Goal: Entertainment & Leisure: Consume media (video, audio)

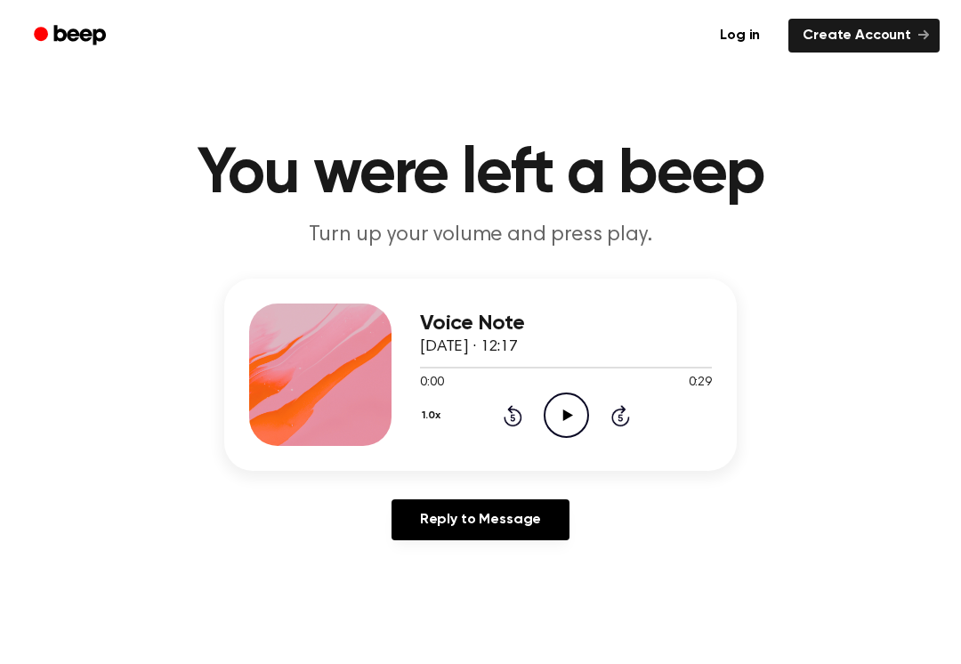
click at [580, 414] on icon "Play Audio" at bounding box center [566, 415] width 45 height 45
click at [563, 416] on icon at bounding box center [567, 415] width 8 height 12
click at [558, 433] on icon "Play Audio" at bounding box center [566, 415] width 45 height 45
click at [571, 422] on icon "Play Audio" at bounding box center [566, 415] width 45 height 45
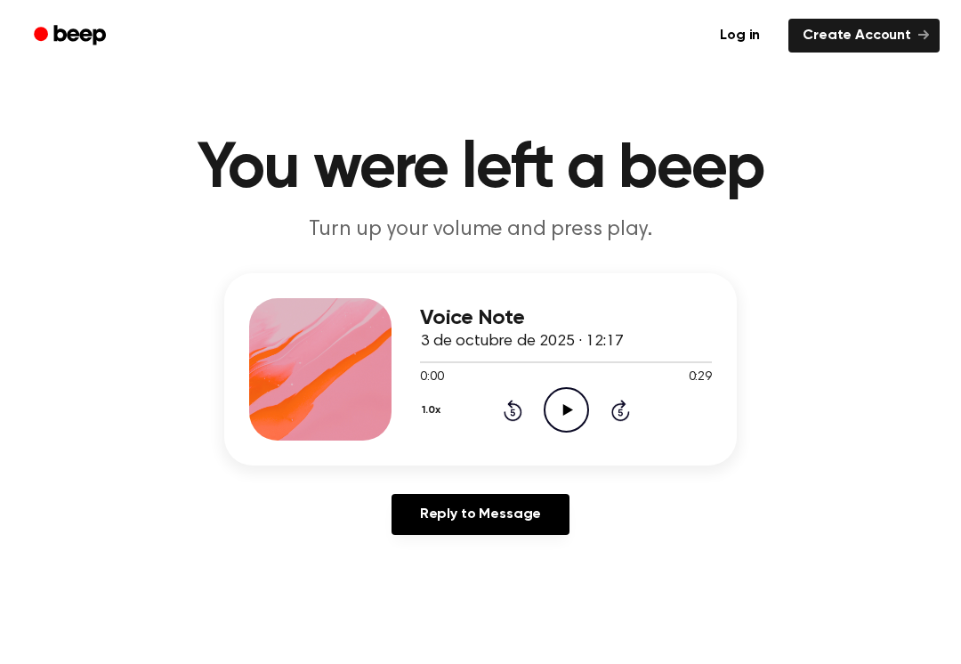
scroll to position [15, 0]
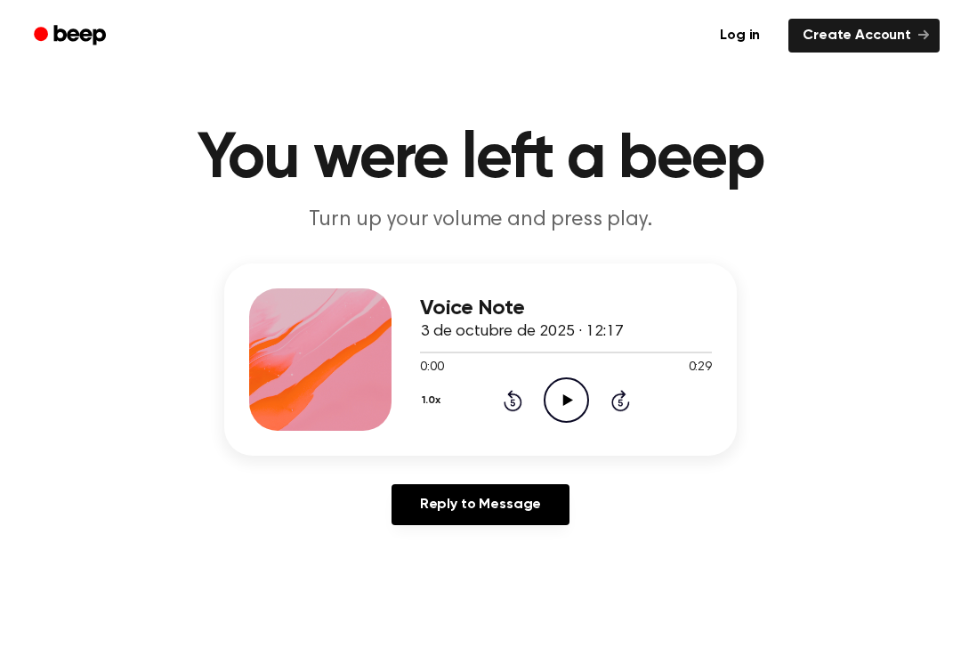
click at [570, 410] on icon "Play Audio" at bounding box center [566, 399] width 45 height 45
click at [575, 396] on icon "Pause Audio" at bounding box center [566, 399] width 45 height 45
click at [506, 409] on icon "Rewind 5 seconds" at bounding box center [513, 400] width 20 height 23
click at [512, 403] on icon at bounding box center [512, 402] width 4 height 7
click at [574, 411] on icon "Play Audio" at bounding box center [566, 399] width 45 height 45
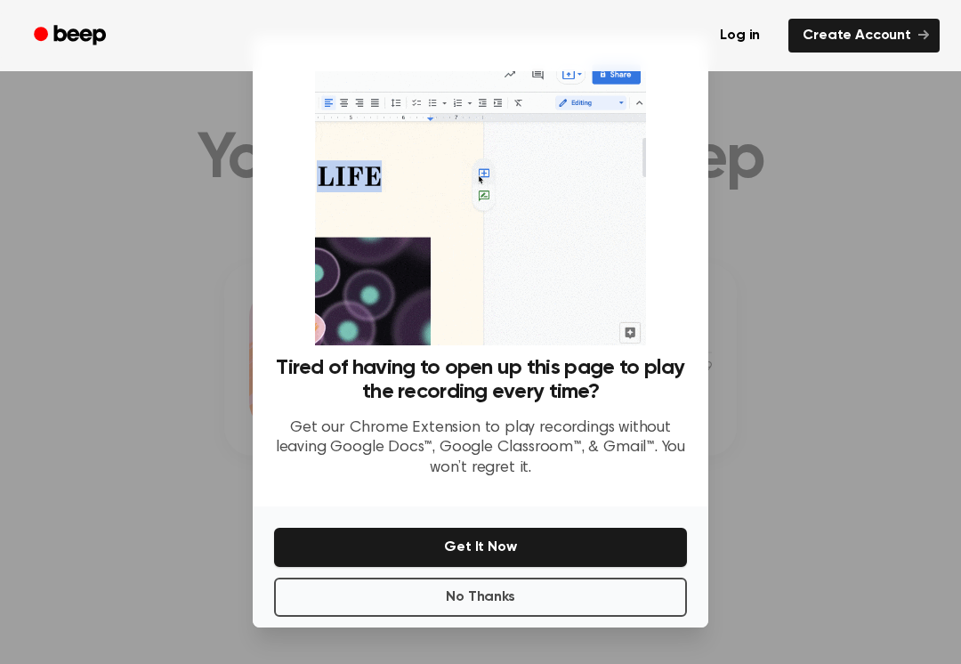
click at [499, 604] on button "No Thanks" at bounding box center [480, 597] width 413 height 39
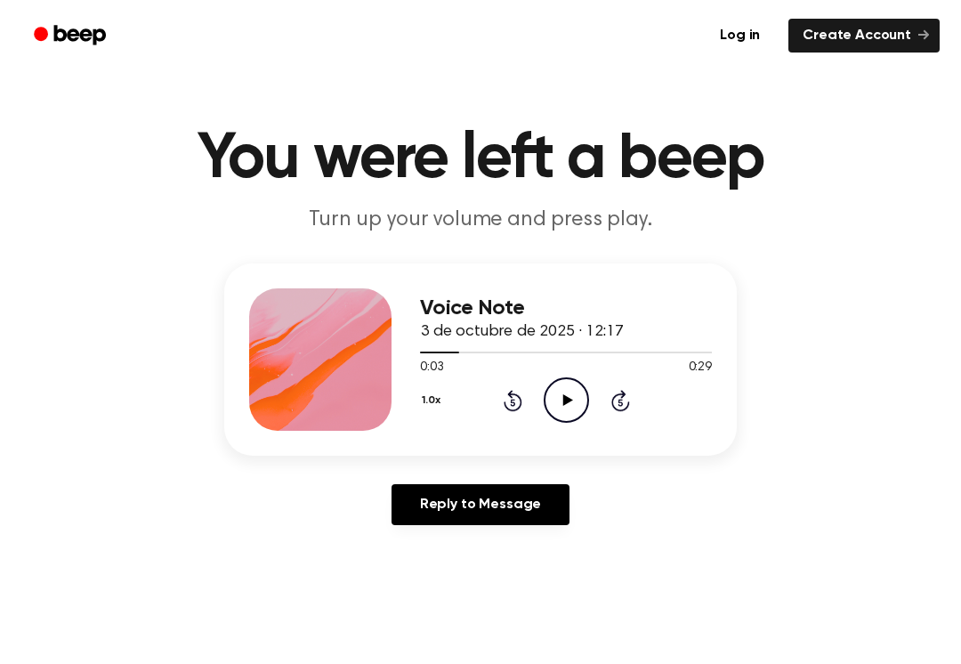
click at [429, 393] on button "1.0x" at bounding box center [433, 400] width 27 height 30
click at [469, 477] on div "0.8x" at bounding box center [454, 474] width 69 height 33
click at [572, 409] on icon "Play Audio" at bounding box center [566, 399] width 45 height 45
click at [516, 410] on icon at bounding box center [513, 400] width 19 height 21
click at [520, 402] on icon at bounding box center [513, 400] width 19 height 21
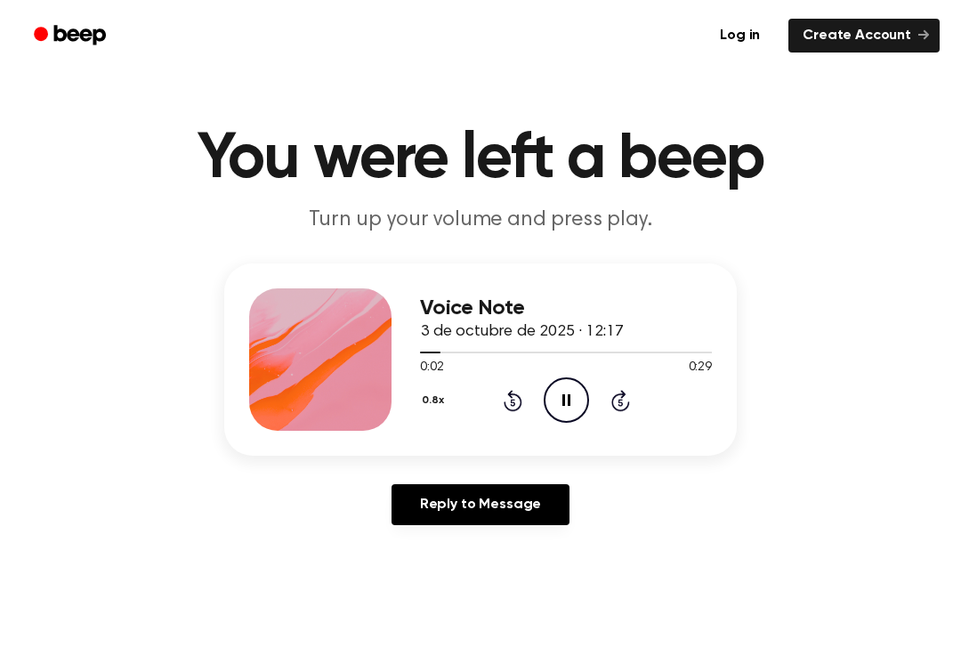
click at [506, 409] on icon "Rewind 5 seconds" at bounding box center [513, 400] width 20 height 23
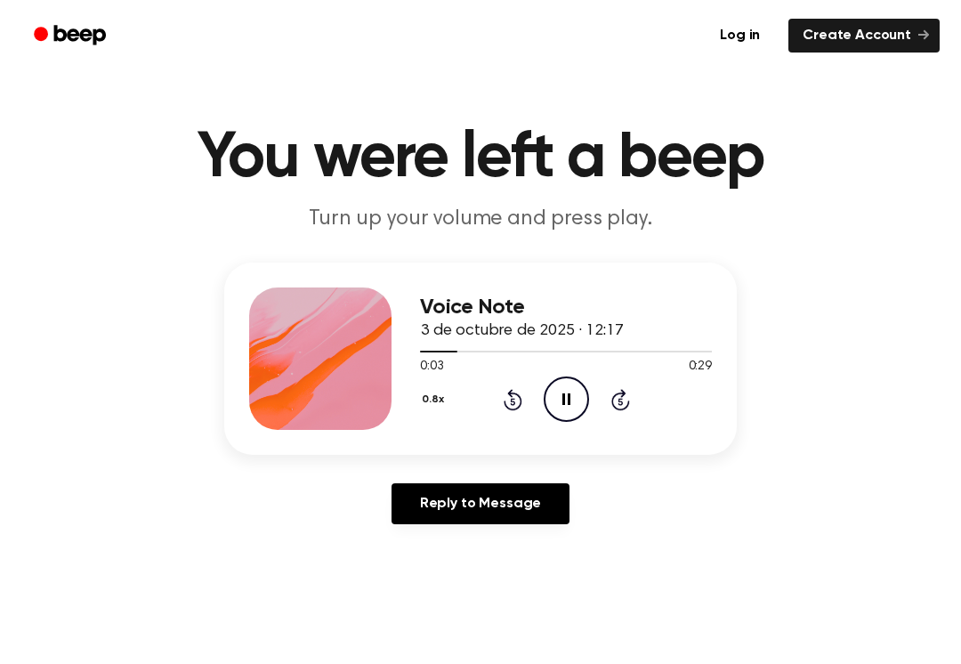
scroll to position [17, 0]
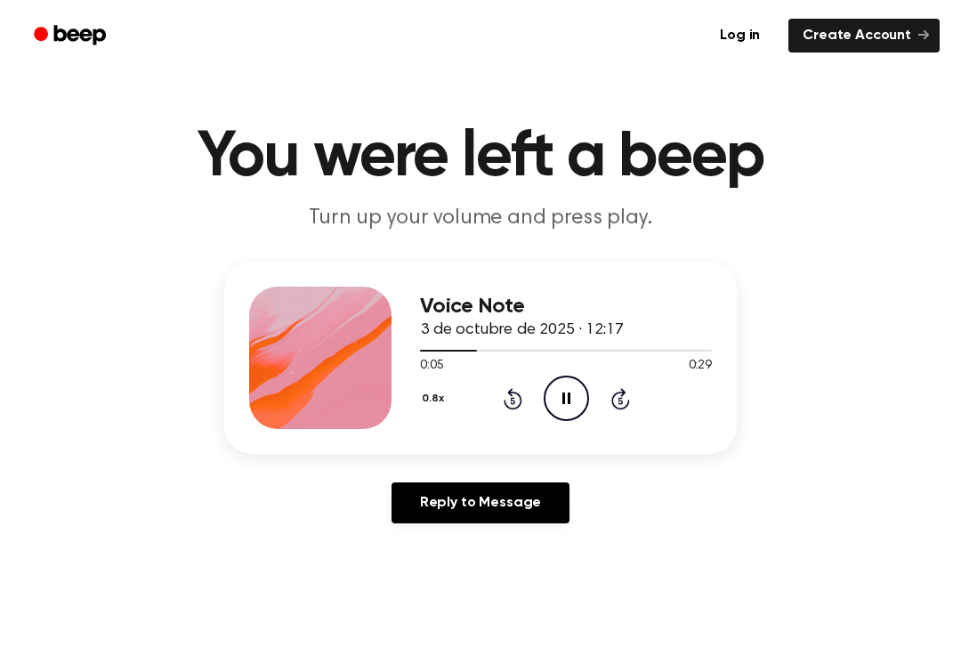
click at [641, 645] on main "You were left a beep Turn up your volume and press play. Voice Note 3 de octubr…" at bounding box center [480, 532] width 961 height 1098
click at [578, 377] on icon "Pause Audio" at bounding box center [566, 398] width 45 height 45
click at [577, 377] on icon "Play Audio" at bounding box center [566, 398] width 45 height 45
click at [562, 393] on icon "Pause Audio" at bounding box center [566, 398] width 45 height 45
click at [510, 408] on icon at bounding box center [513, 398] width 19 height 21
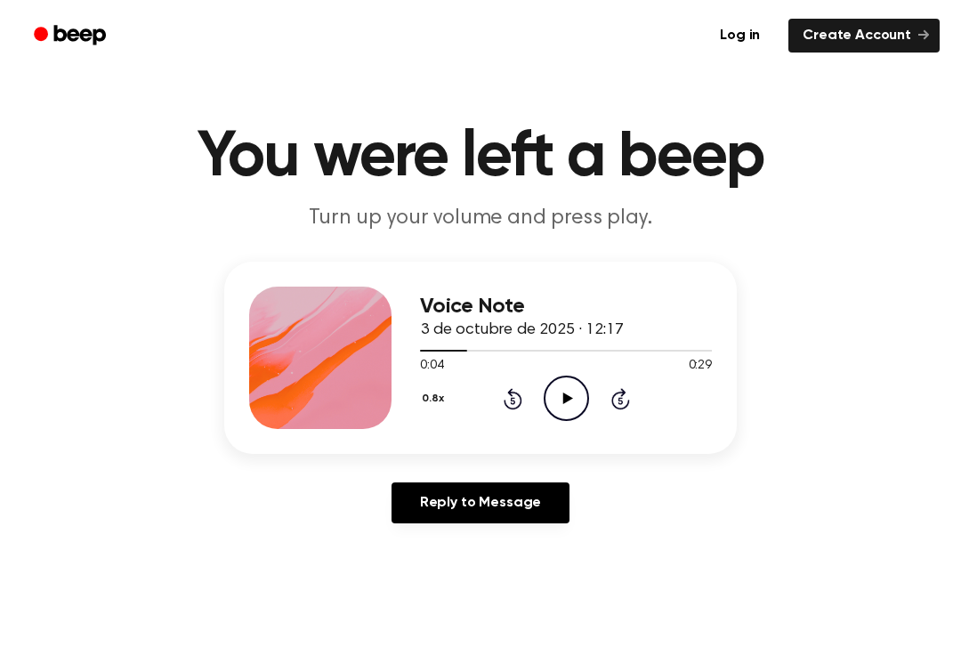
click at [571, 410] on icon "Play Audio" at bounding box center [566, 398] width 45 height 45
click at [563, 400] on icon at bounding box center [567, 399] width 8 height 12
click at [503, 404] on icon "Rewind 5 seconds" at bounding box center [513, 398] width 20 height 23
click at [515, 409] on icon at bounding box center [513, 398] width 19 height 21
click at [571, 401] on icon "Play Audio" at bounding box center [566, 398] width 45 height 45
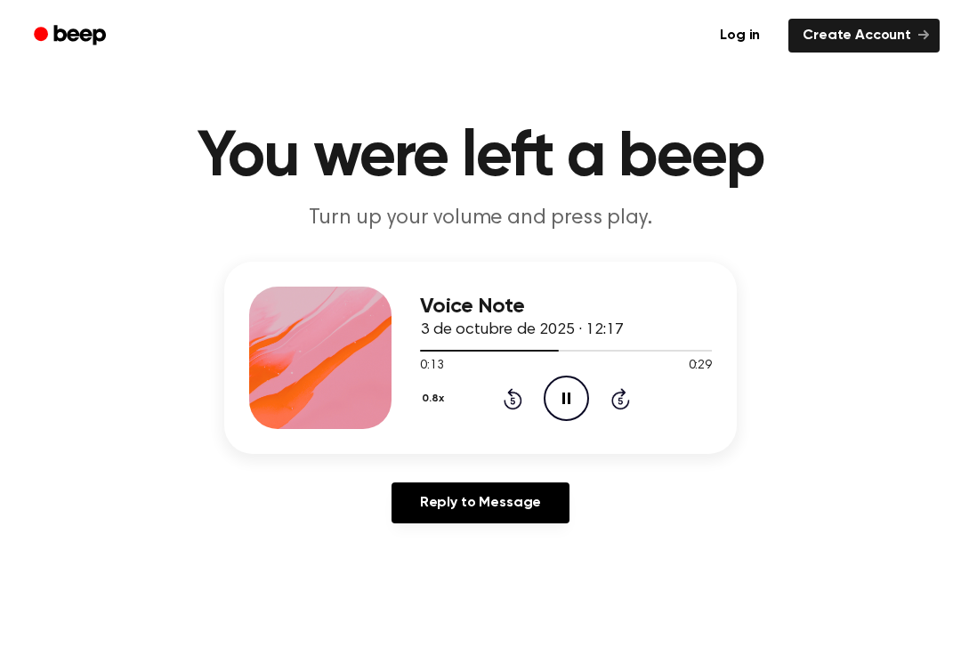
click at [555, 420] on icon "Pause Audio" at bounding box center [566, 398] width 45 height 45
click at [490, 407] on div "0.8x Rewind 5 seconds Play Audio Skip 5 seconds" at bounding box center [566, 398] width 292 height 45
click at [513, 405] on icon "Rewind 5 seconds" at bounding box center [513, 398] width 20 height 23
click at [560, 408] on icon "Play Audio" at bounding box center [566, 398] width 45 height 45
click at [559, 405] on icon "Pause Audio" at bounding box center [566, 398] width 45 height 45
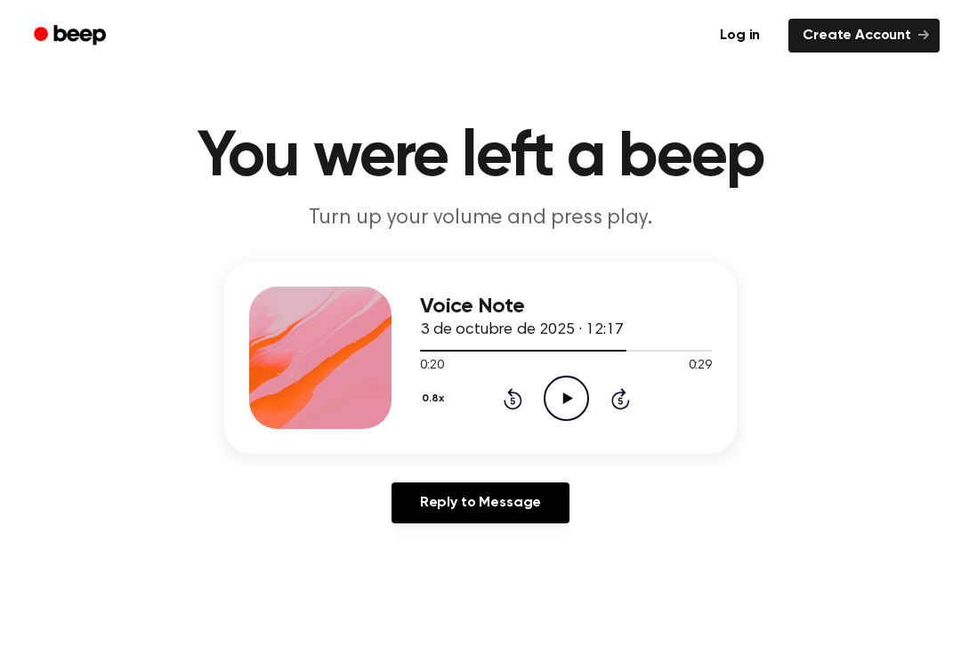
click at [518, 404] on icon "Rewind 5 seconds" at bounding box center [513, 398] width 20 height 23
click at [563, 416] on icon "Play Audio" at bounding box center [566, 398] width 45 height 45
click at [580, 400] on icon "Pause Audio" at bounding box center [566, 398] width 45 height 45
click at [545, 409] on icon "Play Audio" at bounding box center [566, 398] width 45 height 45
click at [544, 409] on icon "Pause Audio" at bounding box center [566, 398] width 45 height 45
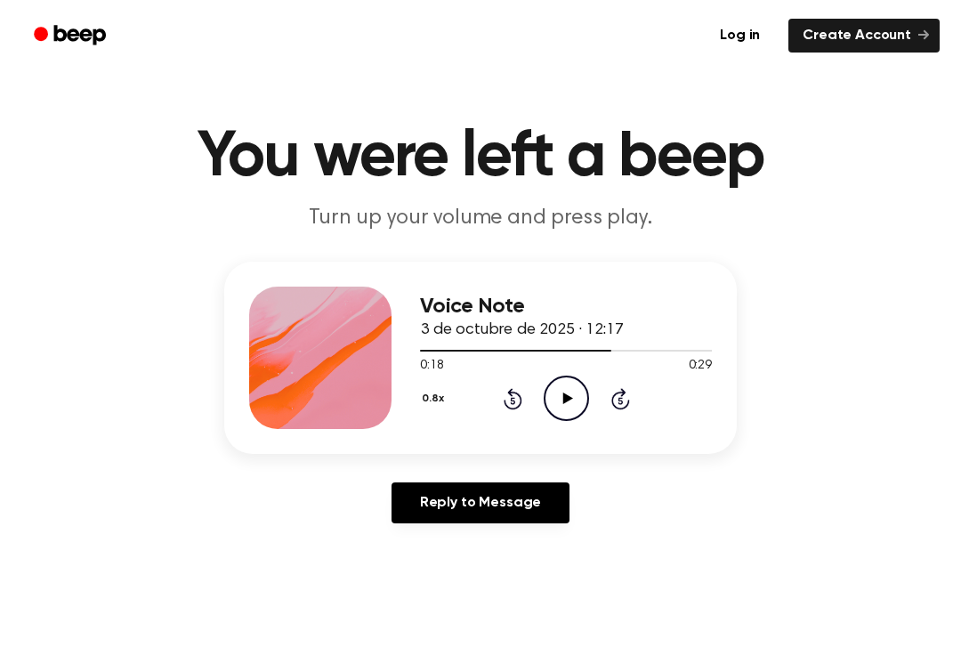
click at [513, 404] on icon at bounding box center [512, 400] width 4 height 7
click at [563, 409] on icon "Play Audio" at bounding box center [566, 398] width 45 height 45
click at [584, 383] on icon "Pause Audio" at bounding box center [566, 398] width 45 height 45
click at [584, 382] on icon "Play Audio" at bounding box center [566, 398] width 45 height 45
click at [567, 414] on icon "Pause Audio" at bounding box center [566, 398] width 45 height 45
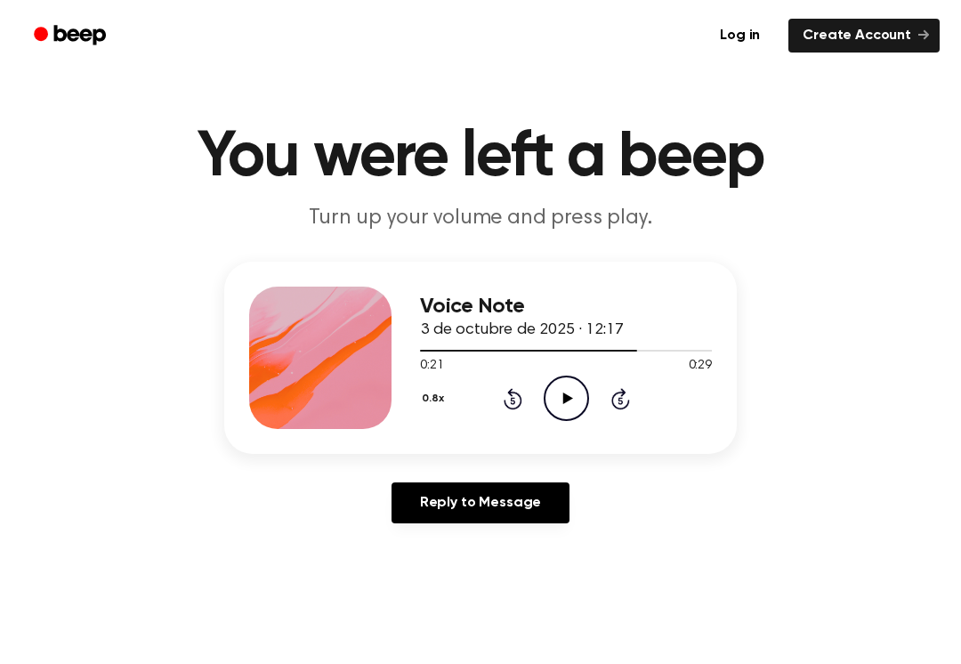
click at [509, 407] on icon at bounding box center [513, 398] width 19 height 21
click at [580, 404] on icon "Play Audio" at bounding box center [566, 398] width 45 height 45
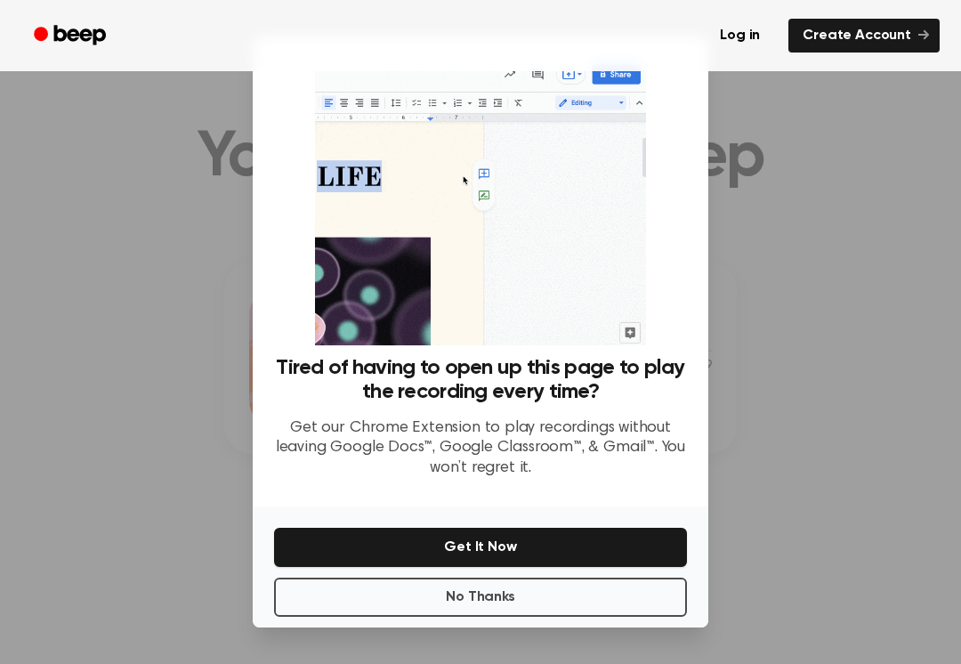
click at [539, 598] on button "No Thanks" at bounding box center [480, 597] width 413 height 39
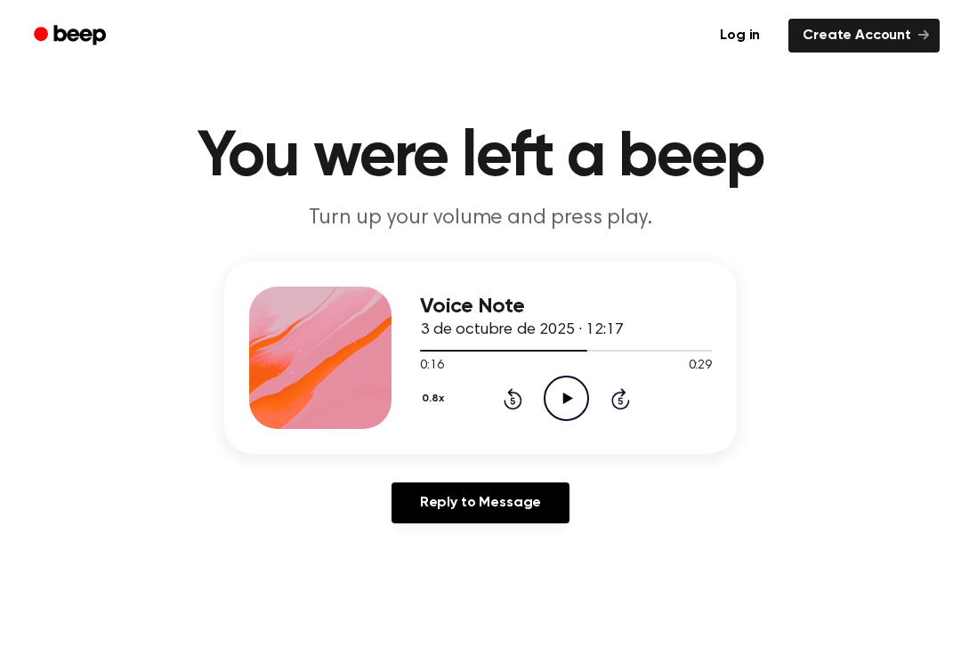
click at [575, 397] on icon "Play Audio" at bounding box center [566, 398] width 45 height 45
click at [546, 413] on icon "Pause Audio" at bounding box center [566, 398] width 45 height 45
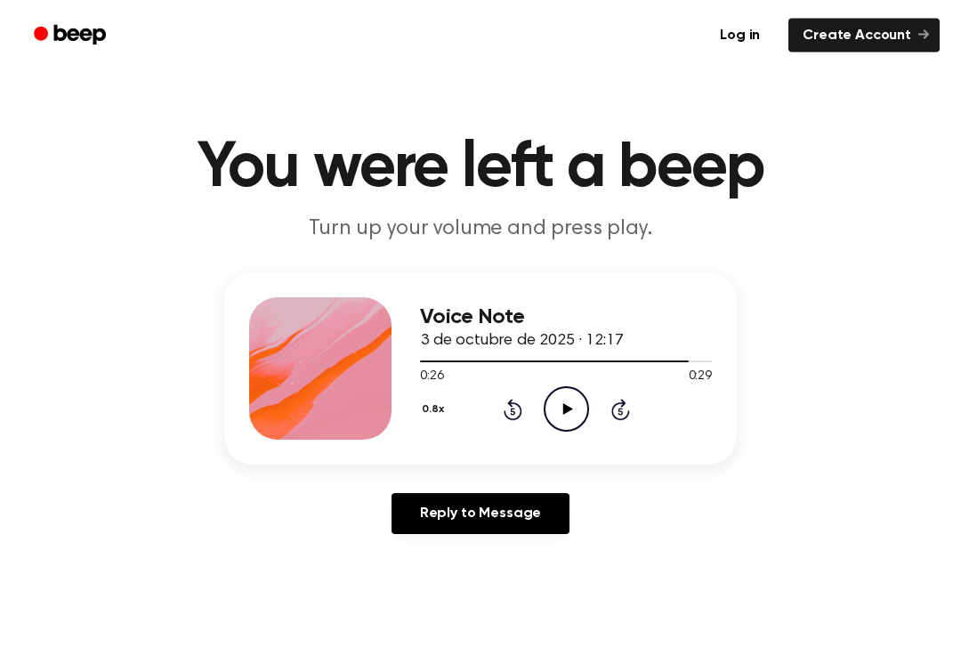
scroll to position [6, 0]
click at [594, 604] on main "You were left a beep Turn up your volume and press play. Voice Note 3 de octubr…" at bounding box center [480, 543] width 961 height 1098
click at [512, 418] on icon at bounding box center [513, 409] width 19 height 21
click at [503, 410] on icon "Rewind 5 seconds" at bounding box center [513, 409] width 20 height 23
click at [504, 418] on icon "Rewind 5 seconds" at bounding box center [513, 409] width 20 height 23
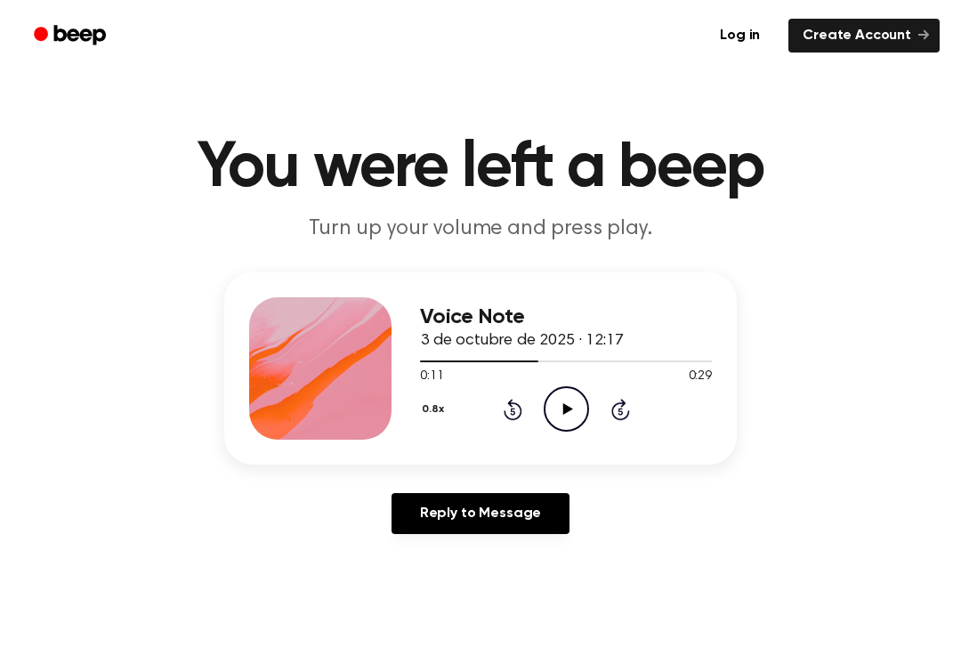
click at [503, 418] on icon "Rewind 5 seconds" at bounding box center [513, 409] width 20 height 23
click at [562, 409] on icon "Play Audio" at bounding box center [566, 408] width 45 height 45
click at [515, 406] on icon "Rewind 5 seconds" at bounding box center [513, 409] width 20 height 23
click at [684, 621] on main "You were left a beep Turn up your volume and press play. Voice Note 3 de octubr…" at bounding box center [480, 543] width 961 height 1098
click at [517, 409] on icon "Rewind 5 seconds" at bounding box center [513, 409] width 20 height 23
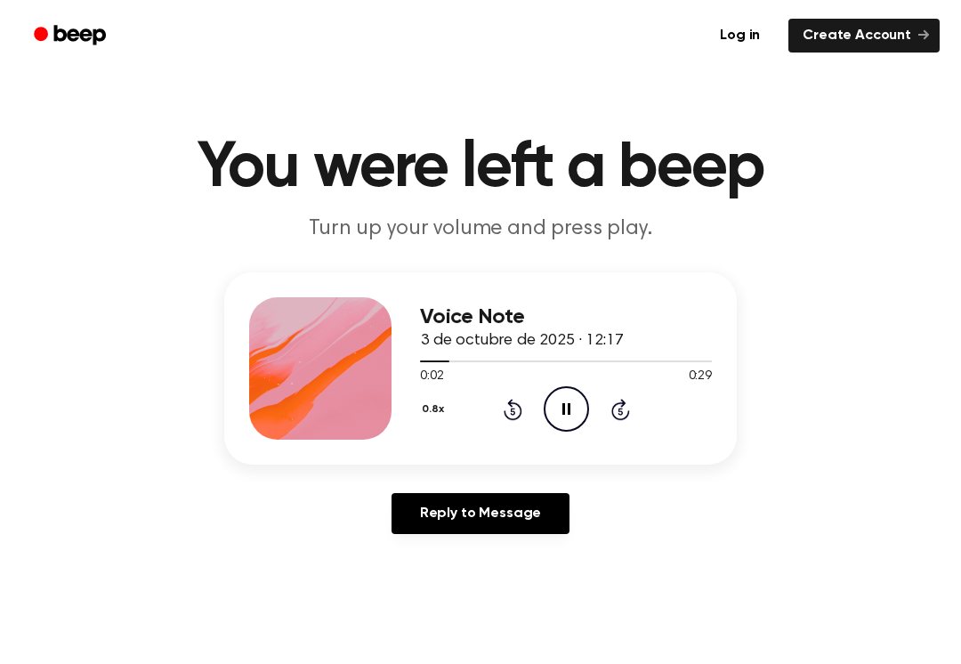
click at [510, 404] on icon at bounding box center [513, 409] width 19 height 21
click at [568, 418] on icon "Pause Audio" at bounding box center [566, 408] width 45 height 45
click at [506, 409] on icon "Rewind 5 seconds" at bounding box center [513, 409] width 20 height 23
click at [555, 420] on icon "Play Audio" at bounding box center [566, 408] width 45 height 45
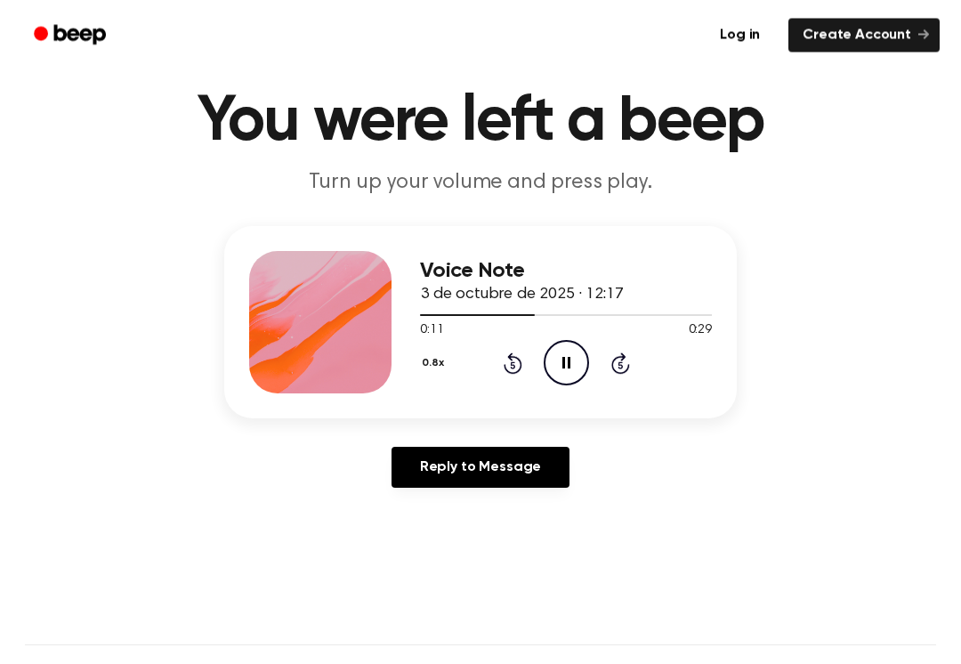
scroll to position [66, 0]
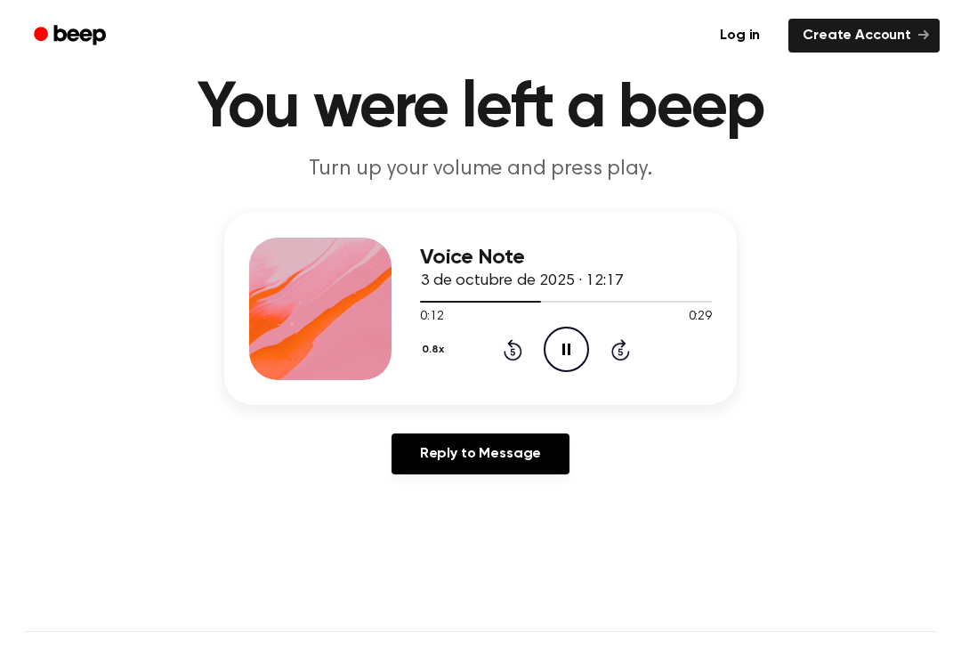
click at [578, 350] on icon "Pause Audio" at bounding box center [566, 349] width 45 height 45
click at [518, 354] on icon "Rewind 5 seconds" at bounding box center [513, 349] width 20 height 23
click at [496, 363] on div "0.8x Rewind 5 seconds Play Audio Skip 5 seconds" at bounding box center [566, 349] width 292 height 45
click at [507, 365] on div "0.8x Rewind 5 seconds Play Audio Skip 5 seconds" at bounding box center [566, 349] width 292 height 45
click at [512, 361] on icon at bounding box center [513, 349] width 19 height 21
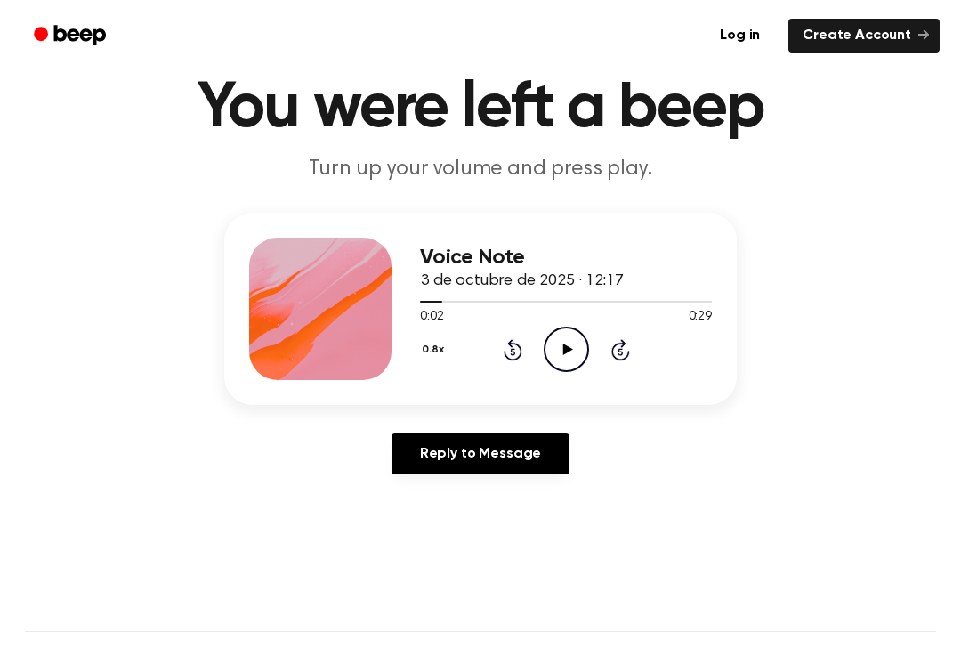
click at [514, 363] on div "0.8x Rewind 5 seconds Play Audio Skip 5 seconds" at bounding box center [566, 349] width 292 height 45
click at [544, 385] on div "Voice Note 3 de octubre de 2025 · 12:17 0:02 0:29 Your browser does not support…" at bounding box center [480, 309] width 513 height 192
click at [572, 338] on icon "Play Audio" at bounding box center [566, 349] width 45 height 45
click at [706, 623] on main "You were left a beep Turn up your volume and press play. Voice Note 3 de octubr…" at bounding box center [480, 483] width 961 height 1098
click at [583, 357] on icon "Pause Audio" at bounding box center [566, 349] width 45 height 45
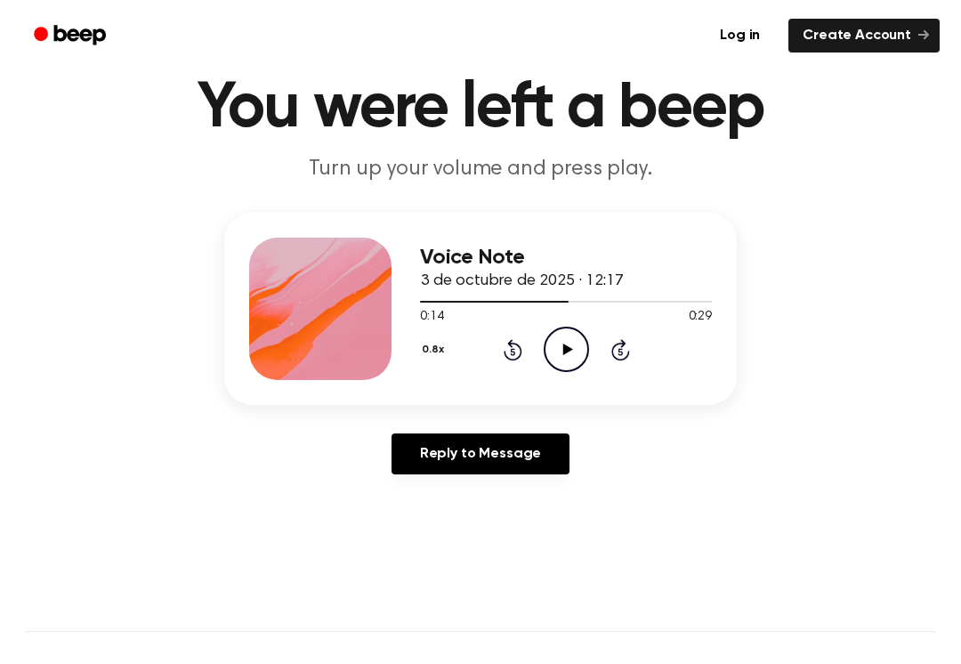
click at [575, 347] on icon "Play Audio" at bounding box center [566, 349] width 45 height 45
click at [458, 371] on div "0.8x Rewind 5 seconds Play Audio Skip 5 seconds" at bounding box center [566, 349] width 292 height 45
click at [522, 346] on icon "Rewind 5 seconds" at bounding box center [513, 349] width 20 height 23
click at [504, 358] on icon "Rewind 5 seconds" at bounding box center [513, 349] width 20 height 23
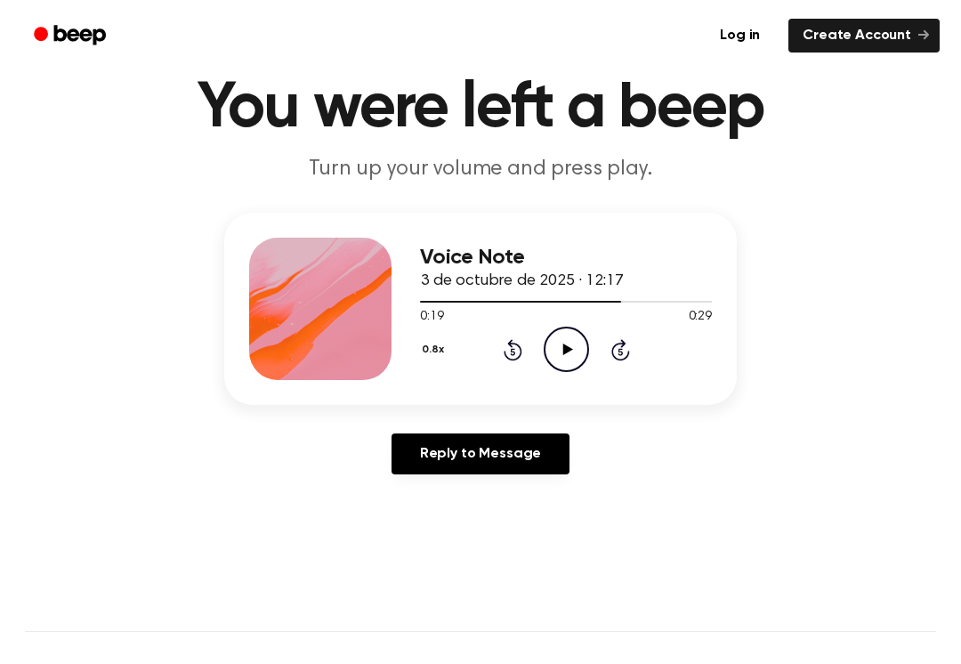
click at [571, 352] on icon "Play Audio" at bounding box center [566, 349] width 45 height 45
click at [510, 344] on icon at bounding box center [513, 349] width 19 height 21
click at [509, 348] on icon "Rewind 5 seconds" at bounding box center [513, 349] width 20 height 23
click at [557, 344] on icon "Play Audio" at bounding box center [566, 349] width 45 height 45
click at [518, 360] on icon at bounding box center [513, 349] width 19 height 21
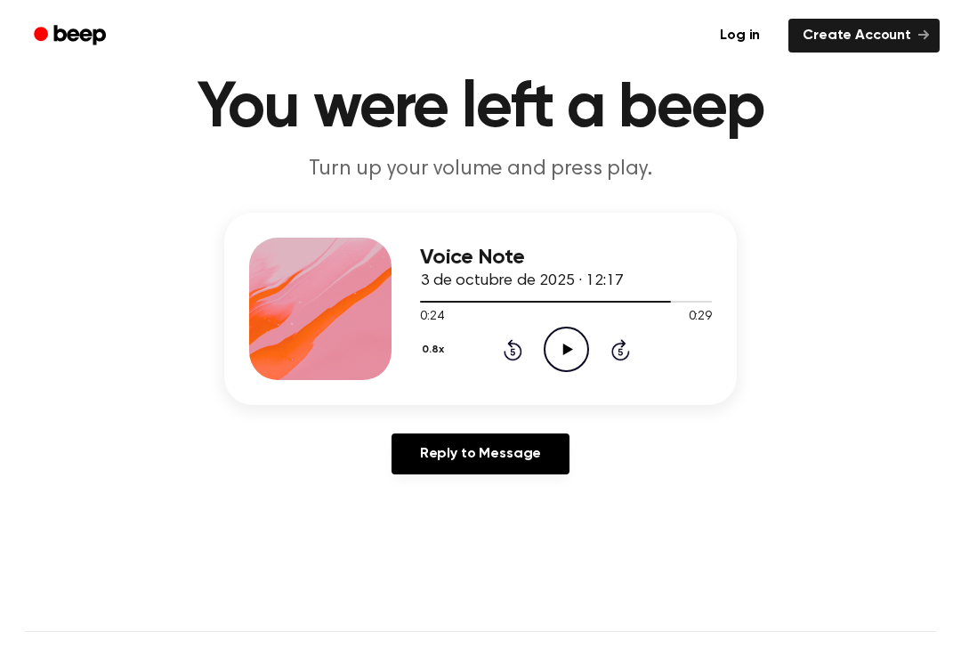
click at [509, 360] on icon at bounding box center [513, 349] width 19 height 21
click at [510, 372] on div "Voice Note 3 de octubre de 2025 · 12:17 0:19 0:29 Your browser does not support…" at bounding box center [566, 309] width 292 height 142
click at [508, 361] on icon "Rewind 5 seconds" at bounding box center [513, 349] width 20 height 23
click at [514, 366] on div "0.8x Rewind 5 seconds Play Audio Skip 5 seconds" at bounding box center [566, 349] width 292 height 45
click at [514, 361] on div "0.8x Rewind 5 seconds Play Audio Skip 5 seconds" at bounding box center [566, 349] width 292 height 45
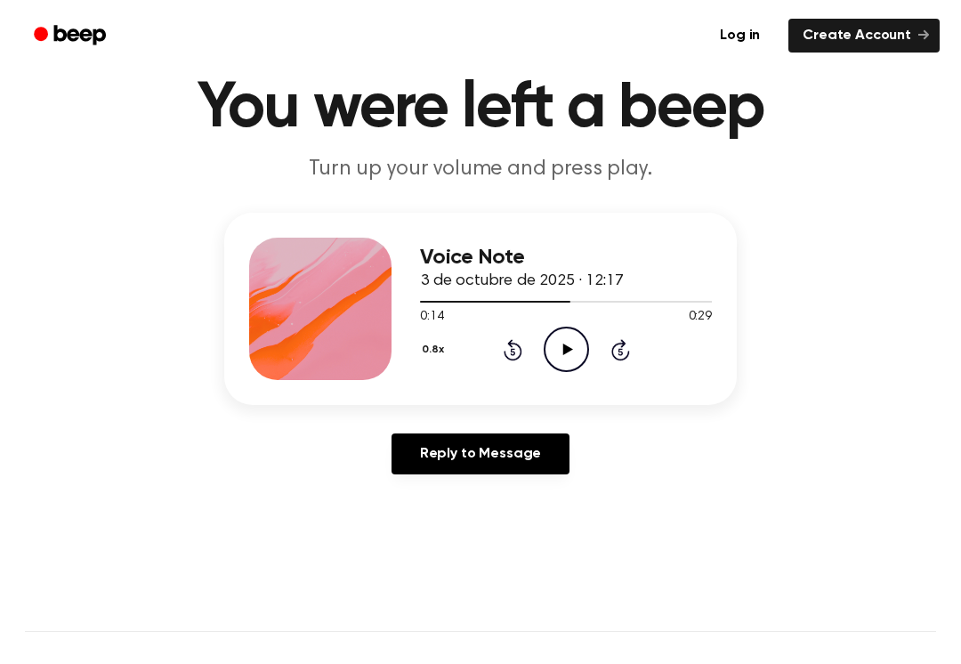
click at [509, 356] on icon "Rewind 5 seconds" at bounding box center [513, 349] width 20 height 23
click at [503, 360] on icon "Rewind 5 seconds" at bounding box center [513, 349] width 20 height 23
click at [503, 359] on icon "Rewind 5 seconds" at bounding box center [513, 349] width 20 height 23
click at [482, 358] on div "0.8x Rewind 5 seconds Play Audio Skip 5 seconds" at bounding box center [566, 349] width 292 height 45
click at [563, 337] on icon "Play Audio" at bounding box center [566, 349] width 45 height 45
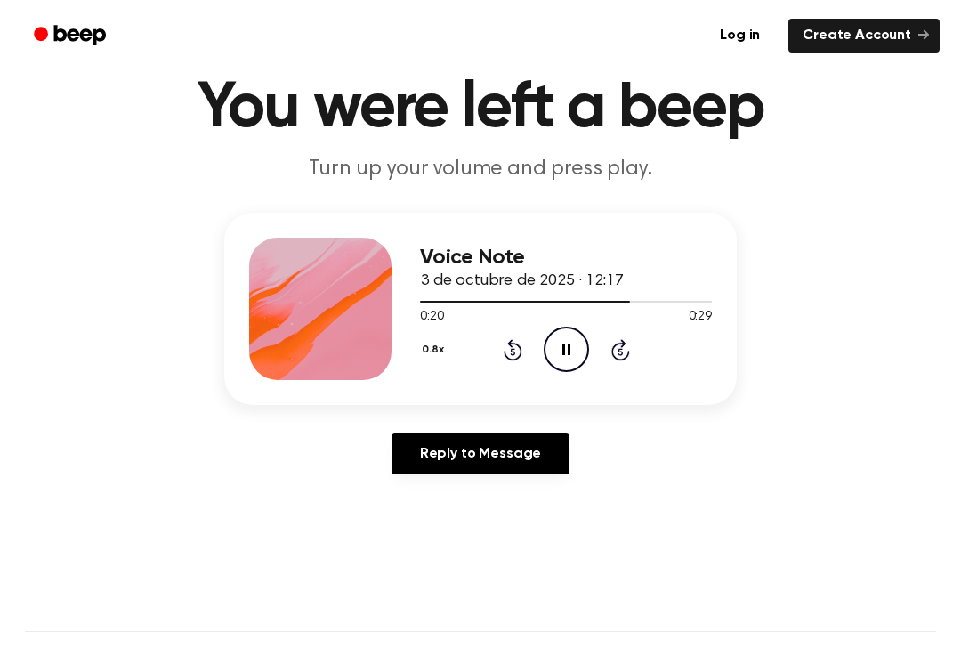
click at [574, 354] on icon "Pause Audio" at bounding box center [566, 349] width 45 height 45
